Goal: Navigation & Orientation: Find specific page/section

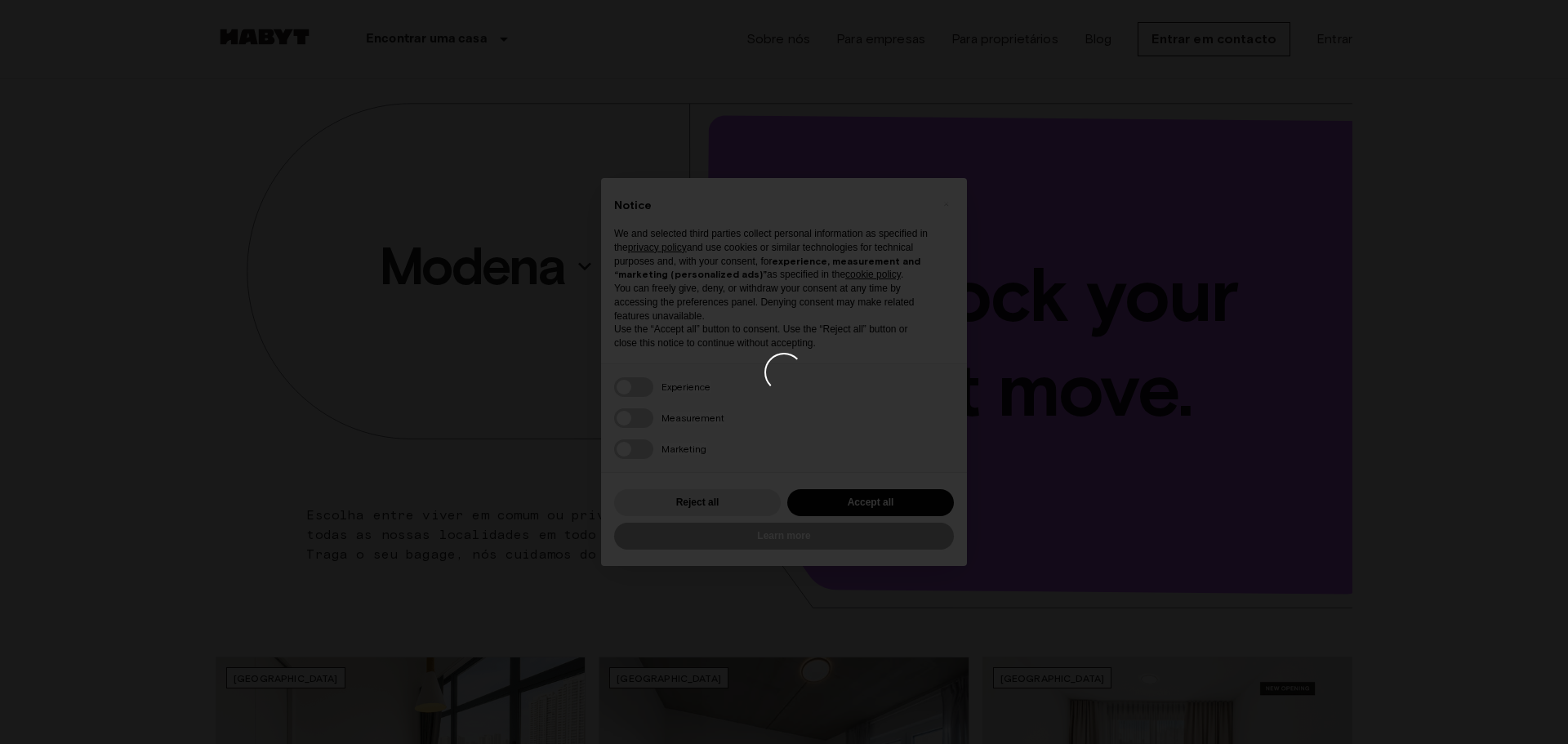
click at [794, 272] on div at bounding box center [784, 372] width 1568 height 744
drag, startPoint x: 1279, startPoint y: 505, endPoint x: 1268, endPoint y: 473, distance: 33.8
click at [1279, 503] on div at bounding box center [784, 372] width 1568 height 744
drag, startPoint x: 1243, startPoint y: 460, endPoint x: 1177, endPoint y: 432, distance: 71.7
click at [1196, 438] on div at bounding box center [784, 372] width 1568 height 744
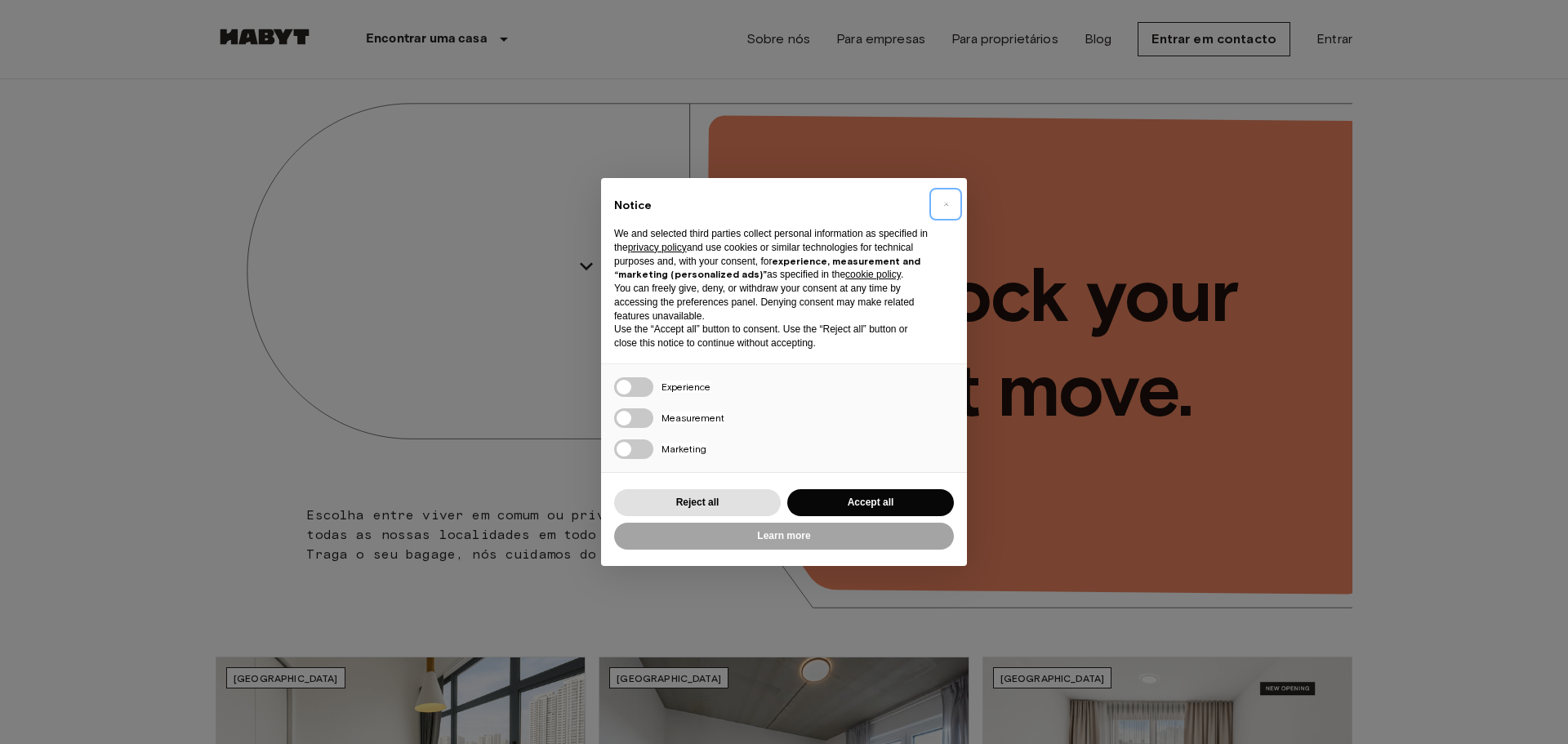
click at [944, 205] on span "×" at bounding box center [946, 204] width 6 height 20
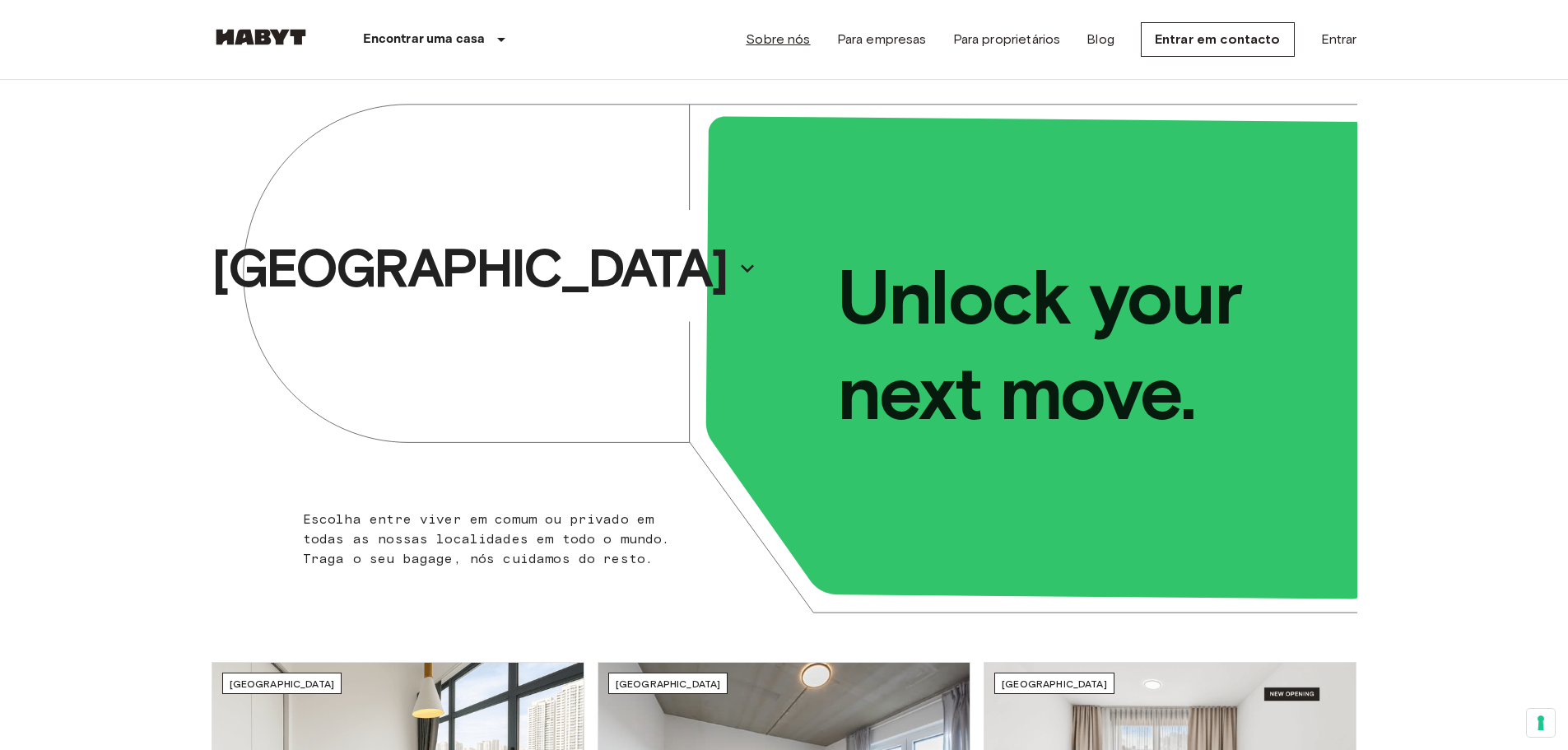
click at [810, 41] on link "Sobre nós" at bounding box center [778, 39] width 64 height 20
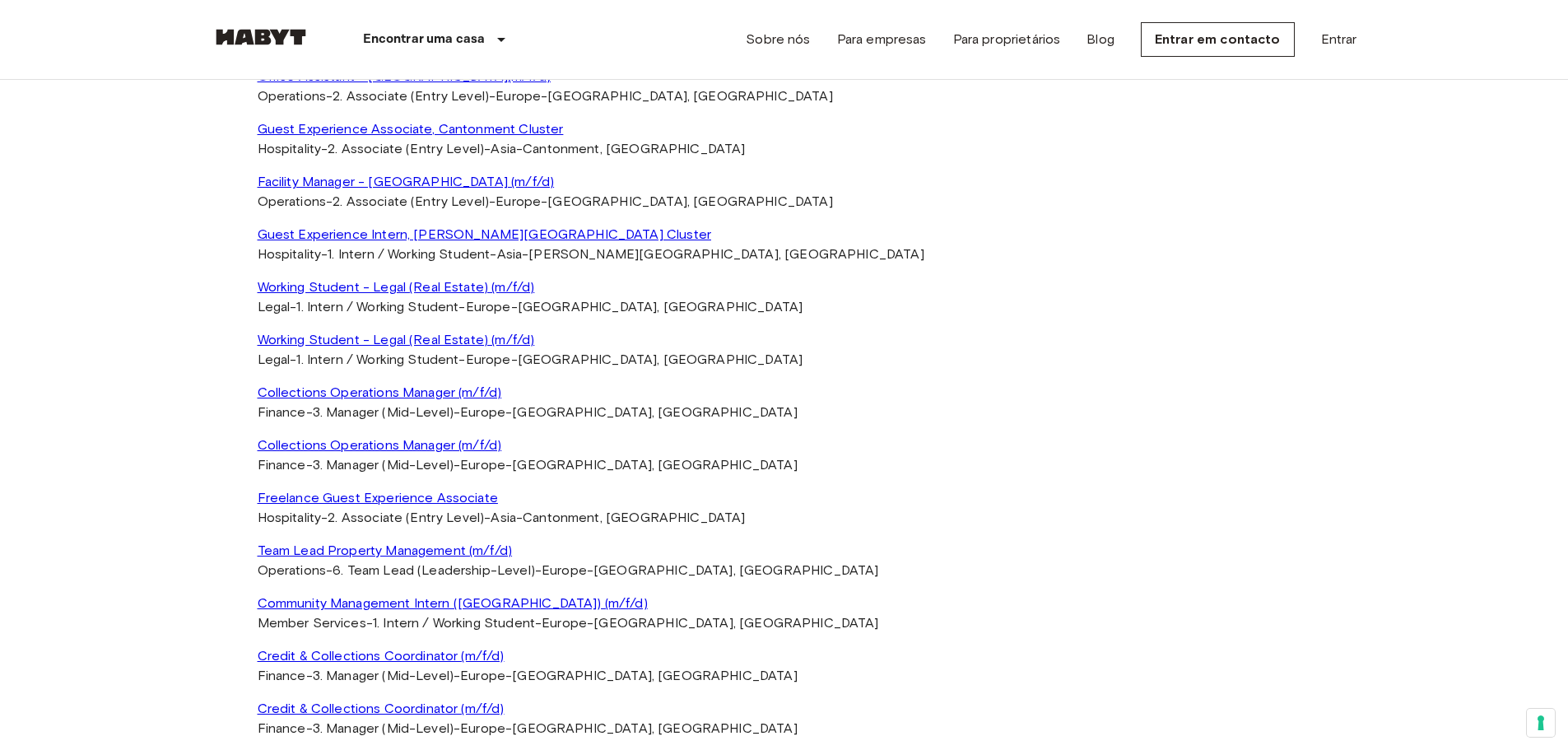
scroll to position [3541, 0]
click at [881, 346] on div "**********" at bounding box center [784, 250] width 1053 height 981
